Goal: Navigation & Orientation: Find specific page/section

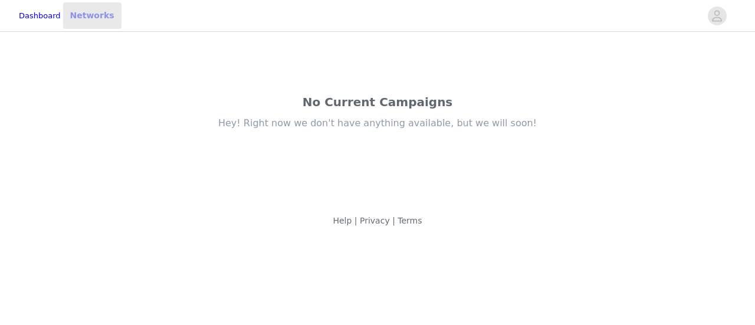
click at [97, 15] on link "Networks" at bounding box center [92, 15] width 58 height 27
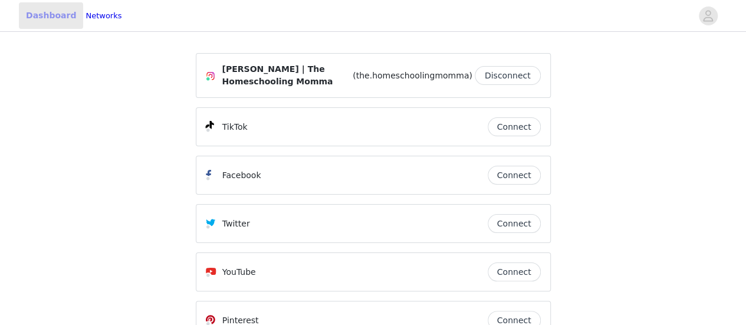
click at [51, 17] on link "Dashboard" at bounding box center [51, 15] width 64 height 27
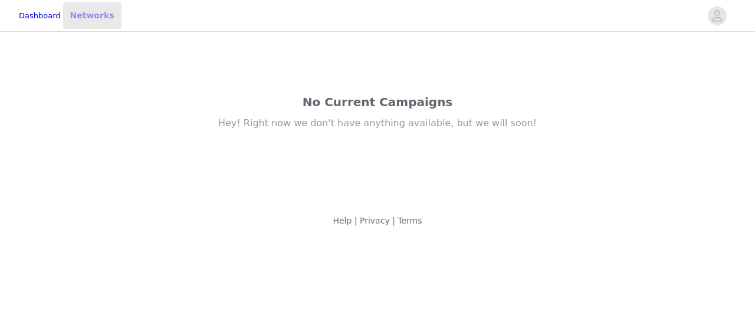
click at [117, 12] on link "Networks" at bounding box center [92, 15] width 58 height 27
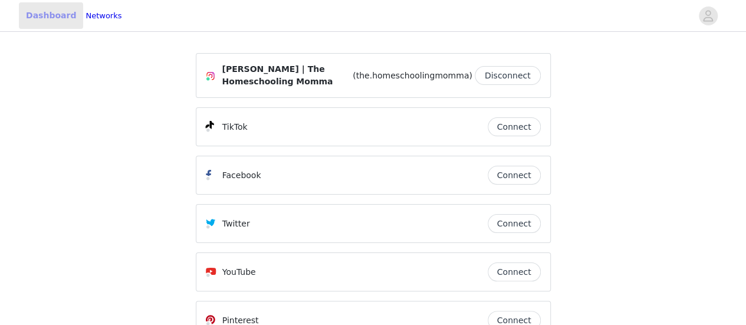
click at [33, 19] on link "Dashboard" at bounding box center [51, 15] width 64 height 27
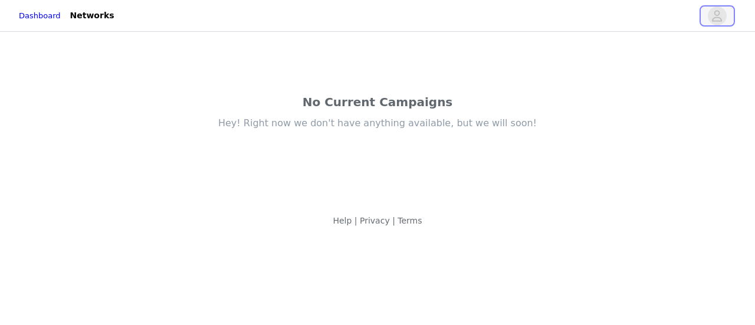
click at [715, 17] on icon "avatar" at bounding box center [717, 15] width 10 height 11
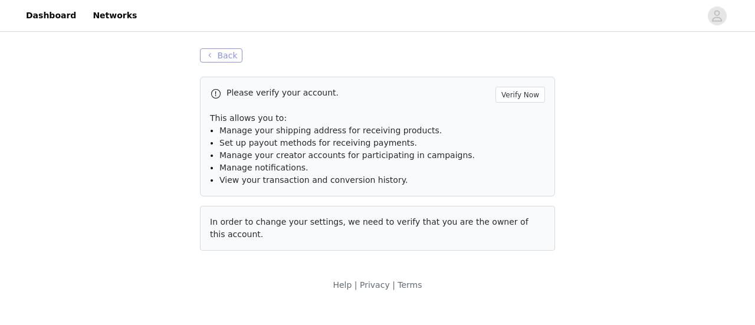
click at [221, 49] on button "Back" at bounding box center [221, 55] width 42 height 14
click at [219, 55] on button "Back" at bounding box center [221, 55] width 42 height 14
